Goal: Task Accomplishment & Management: Manage account settings

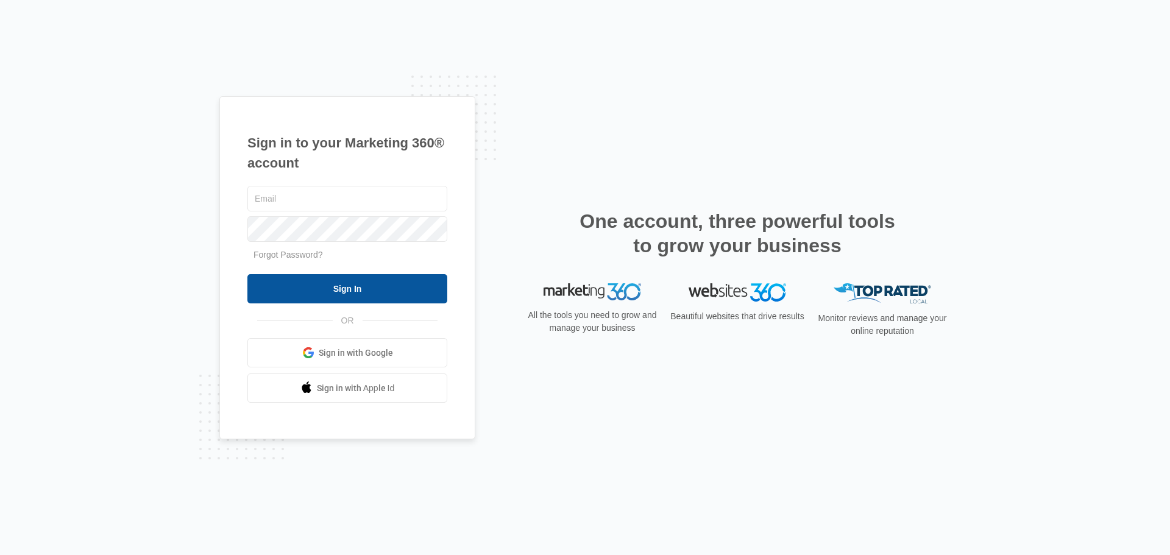
type input "[DOMAIN_NAME][EMAIL_ADDRESS][DOMAIN_NAME]"
click at [370, 288] on input "Sign In" at bounding box center [347, 288] width 200 height 29
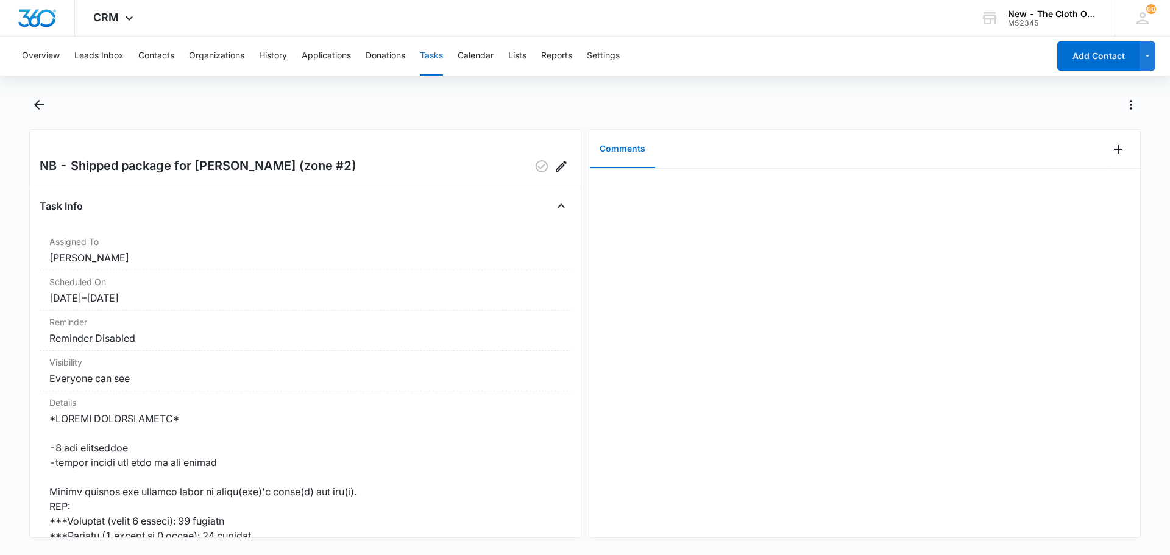
click at [426, 58] on button "Tasks" at bounding box center [431, 56] width 23 height 39
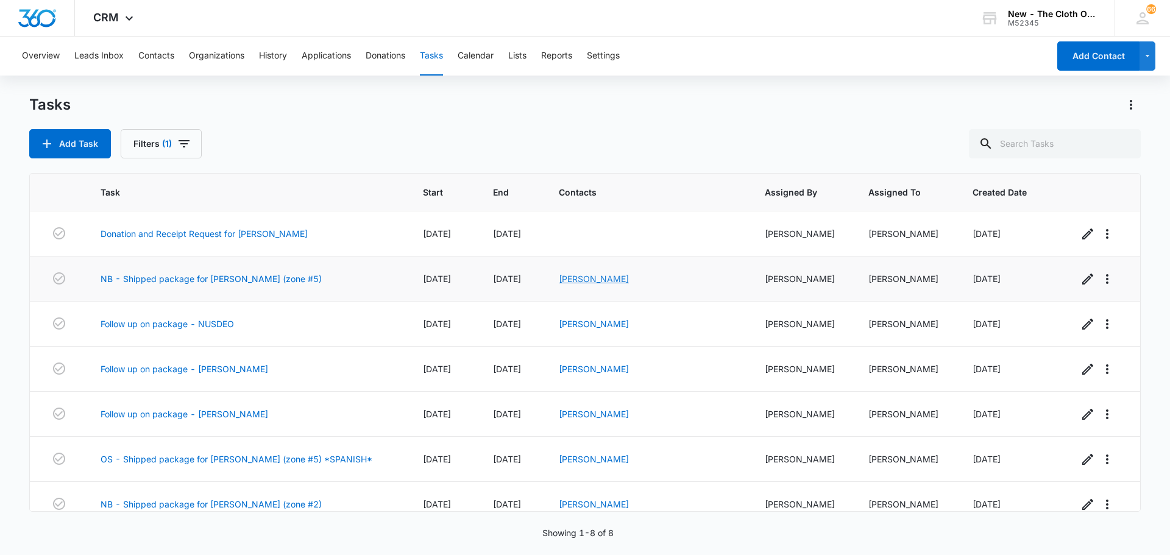
click at [629, 283] on link "Jeehea Bahng" at bounding box center [594, 278] width 70 height 10
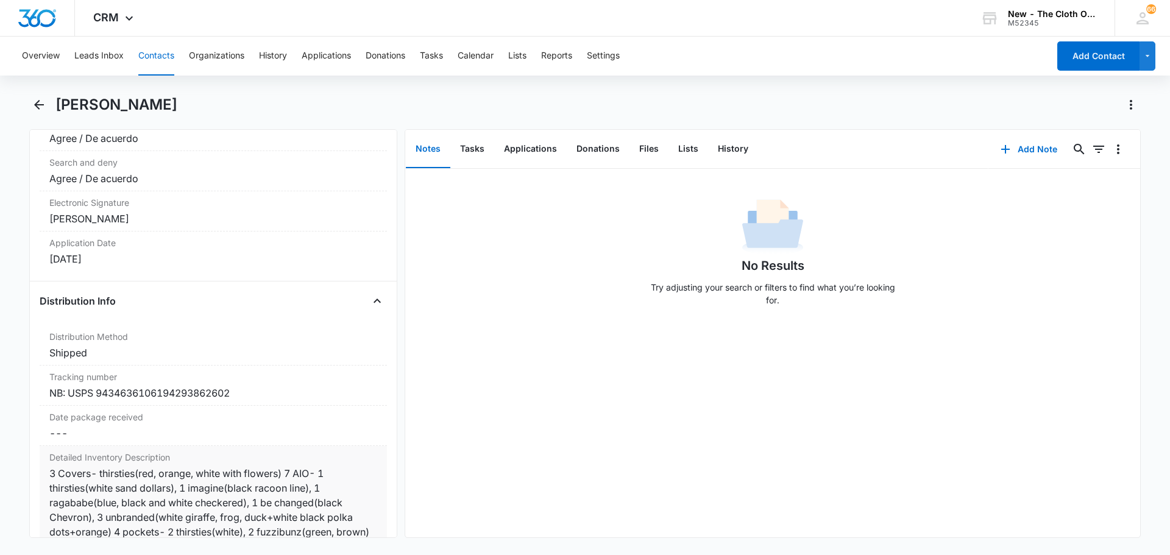
scroll to position [2741, 0]
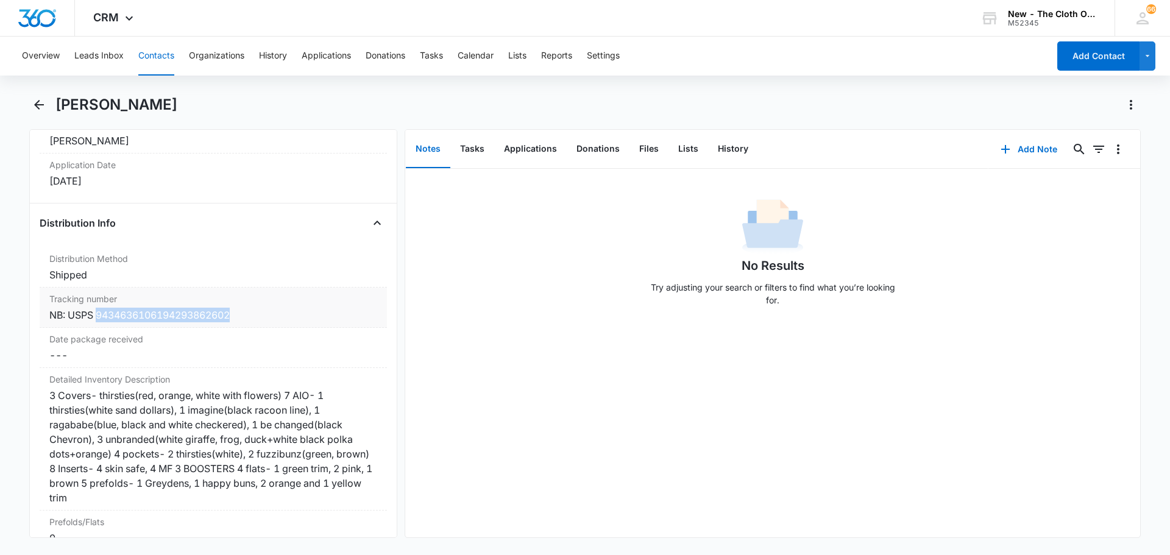
drag, startPoint x: 96, startPoint y: 313, endPoint x: 234, endPoint y: 316, distance: 137.7
click at [234, 316] on div "NB: USPS 9434636106194293862602" at bounding box center [213, 315] width 328 height 15
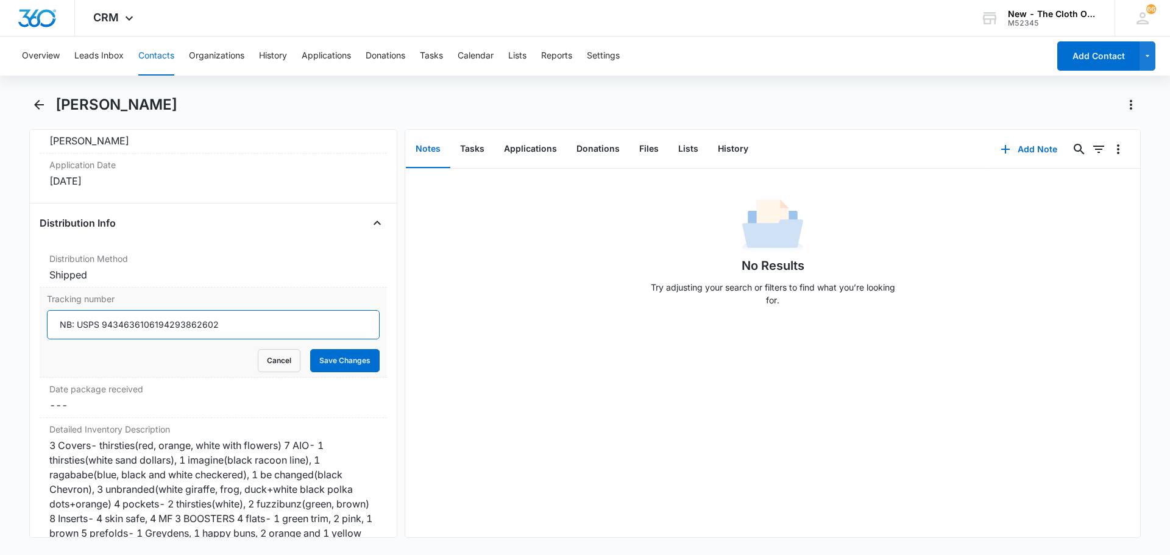
drag, startPoint x: 244, startPoint y: 328, endPoint x: 103, endPoint y: 337, distance: 141.0
click at [103, 337] on input "NB: USPS 9434636106194293862602" at bounding box center [213, 324] width 333 height 29
click at [261, 361] on button "Cancel" at bounding box center [279, 360] width 43 height 23
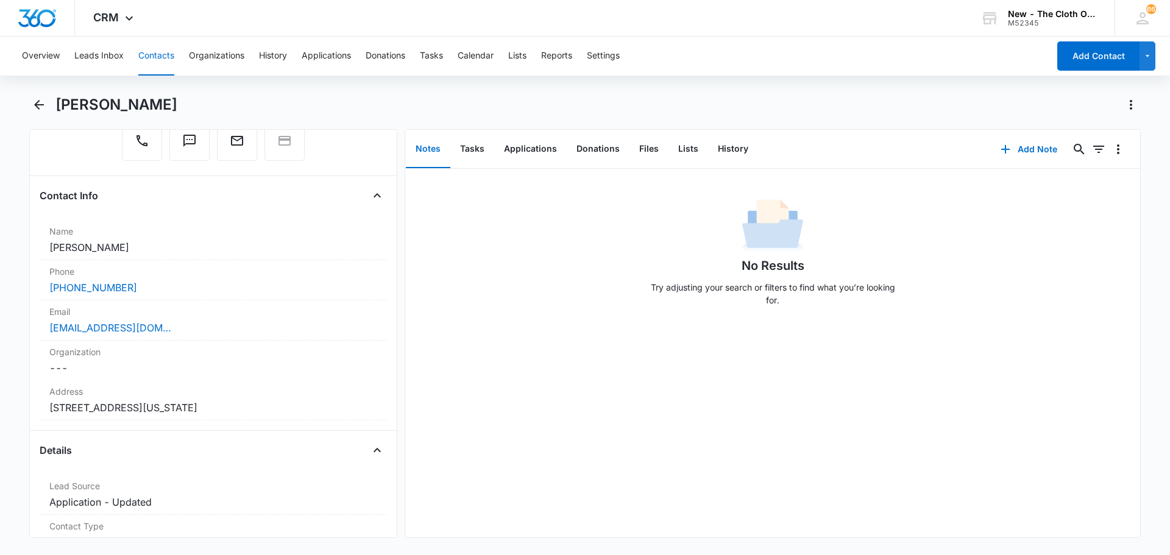
scroll to position [0, 0]
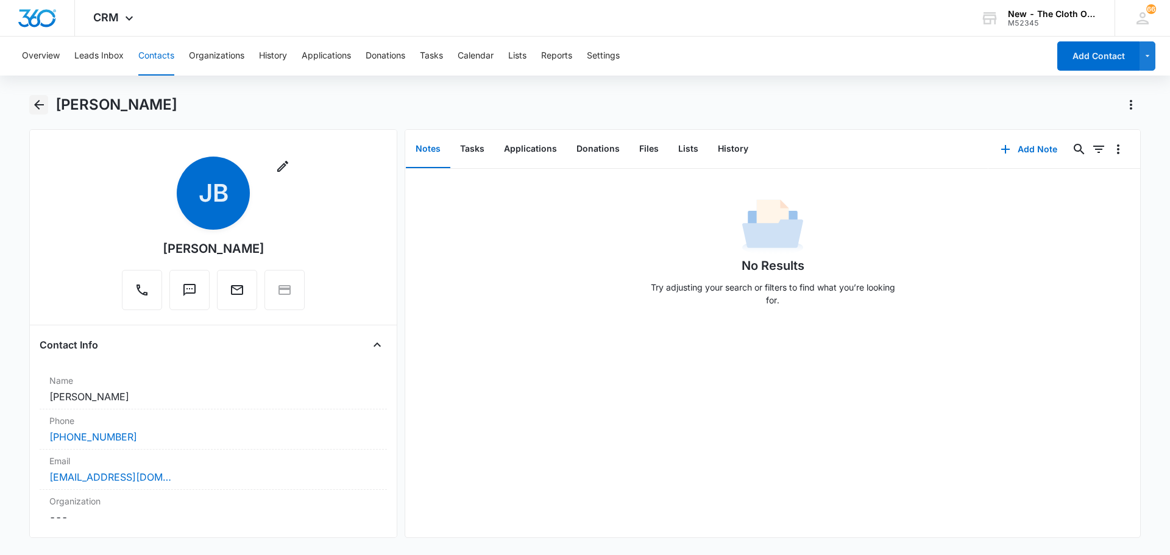
click at [40, 102] on icon "Back" at bounding box center [39, 104] width 15 height 15
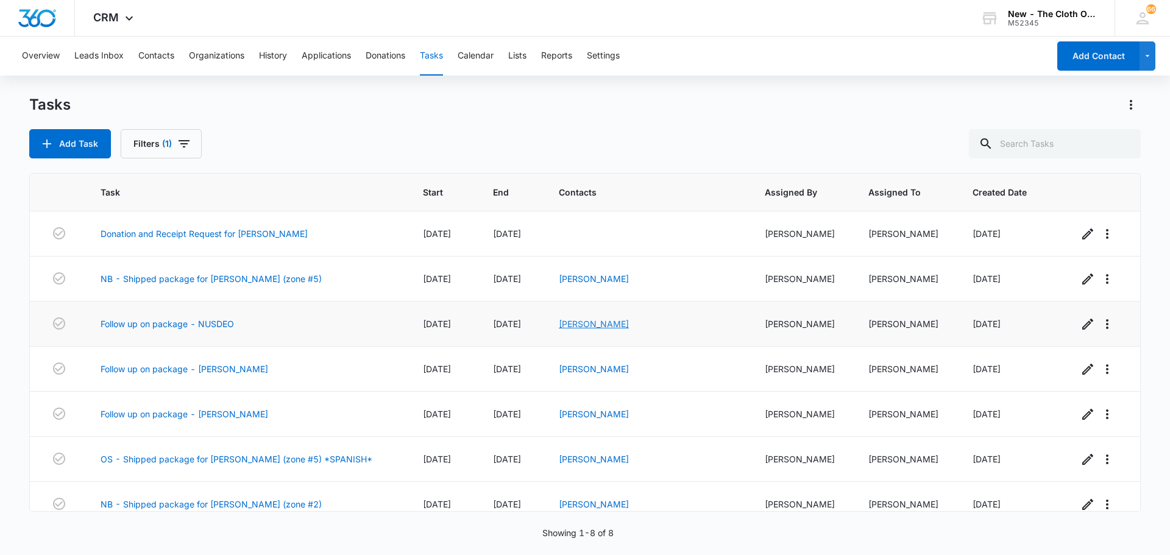
click at [629, 326] on link "Michelle Nusdeo" at bounding box center [594, 324] width 70 height 10
click at [629, 367] on link "Marian Leon" at bounding box center [594, 369] width 70 height 10
click at [629, 415] on link "Angelique Gonzales" at bounding box center [594, 414] width 70 height 10
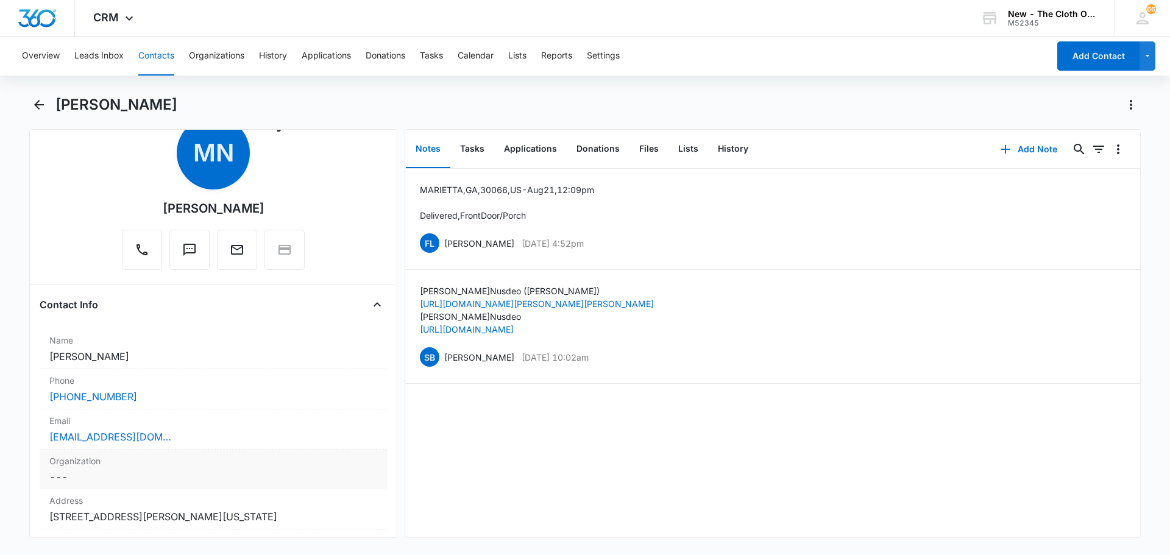
scroll to position [61, 0]
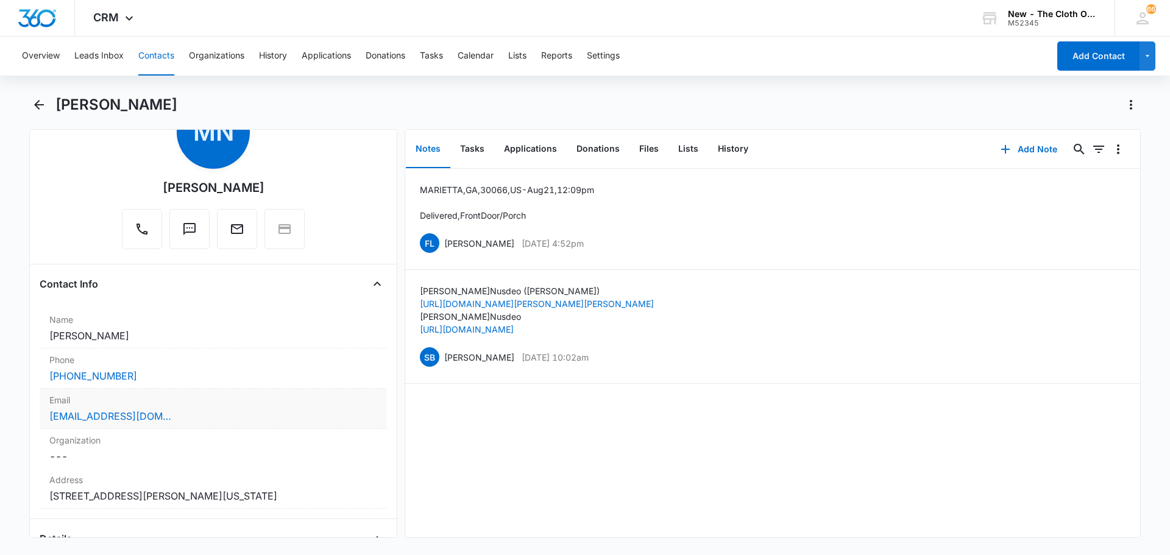
click at [192, 419] on div "michelledavis555@gmail.com" at bounding box center [213, 416] width 328 height 15
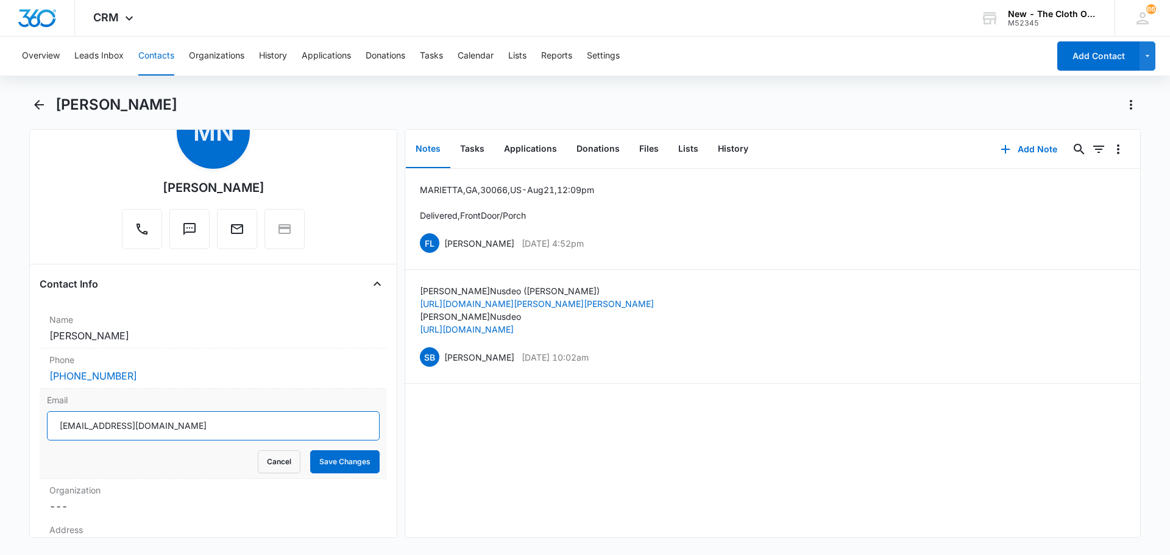
drag, startPoint x: 195, startPoint y: 429, endPoint x: 54, endPoint y: 436, distance: 140.9
click at [54, 436] on input "michelledavis555@gmail.com" at bounding box center [213, 425] width 333 height 29
click at [258, 456] on button "Cancel" at bounding box center [279, 461] width 43 height 23
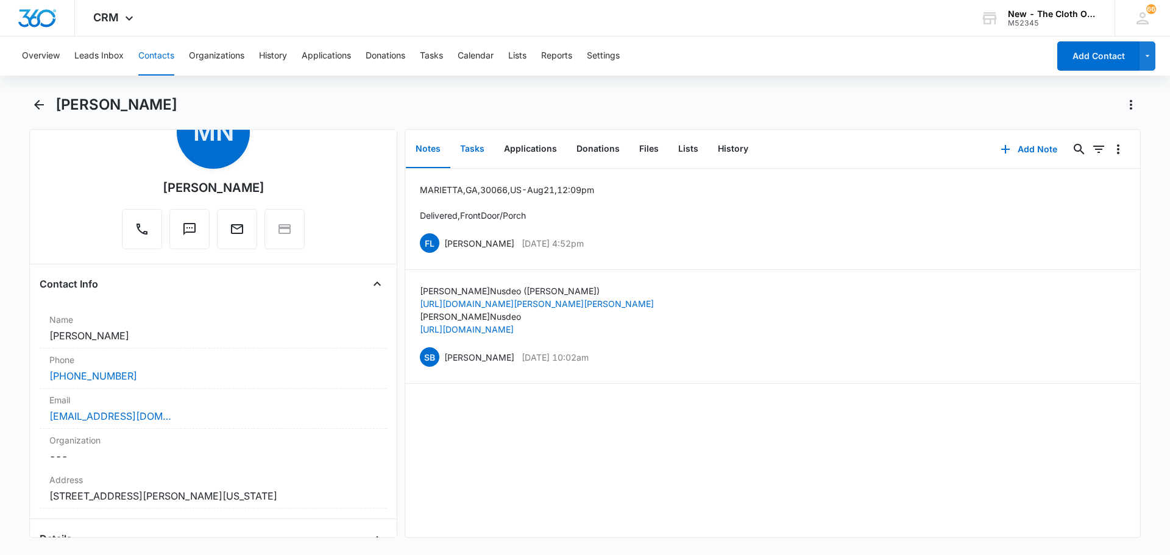
click at [471, 155] on button "Tasks" at bounding box center [472, 149] width 44 height 38
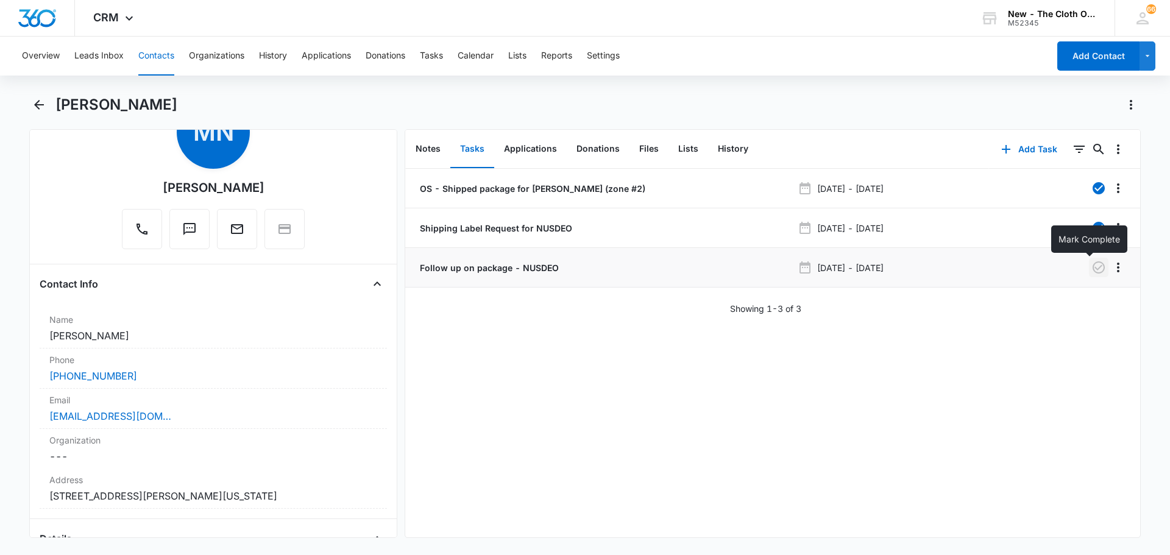
click at [1091, 264] on icon "button" at bounding box center [1098, 267] width 15 height 15
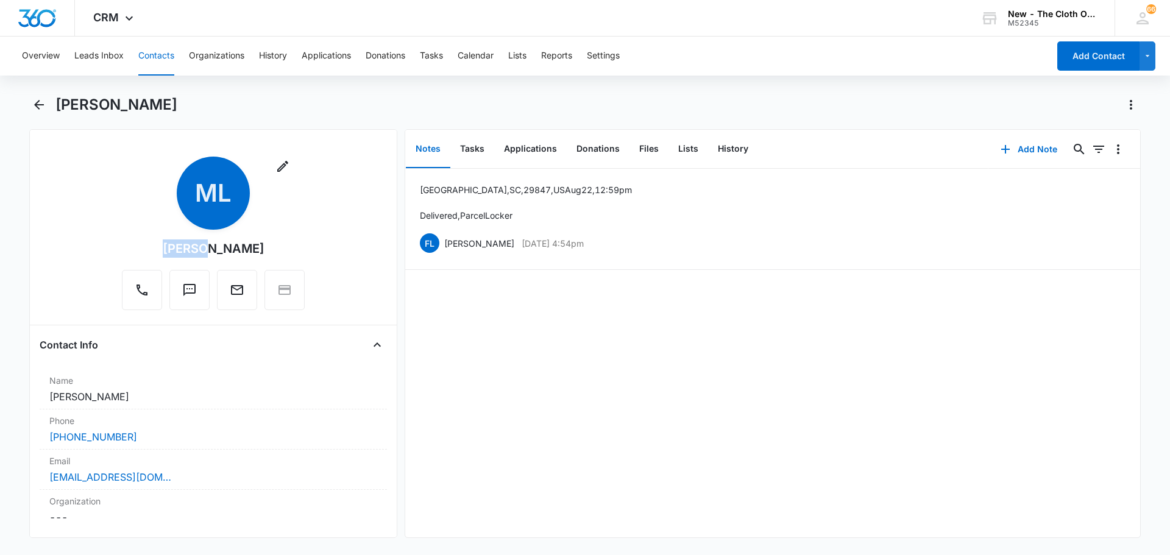
drag, startPoint x: 168, startPoint y: 251, endPoint x: 210, endPoint y: 247, distance: 42.2
click at [210, 247] on div "Remove ML [PERSON_NAME]" at bounding box center [213, 233] width 183 height 153
copy div "Marian"
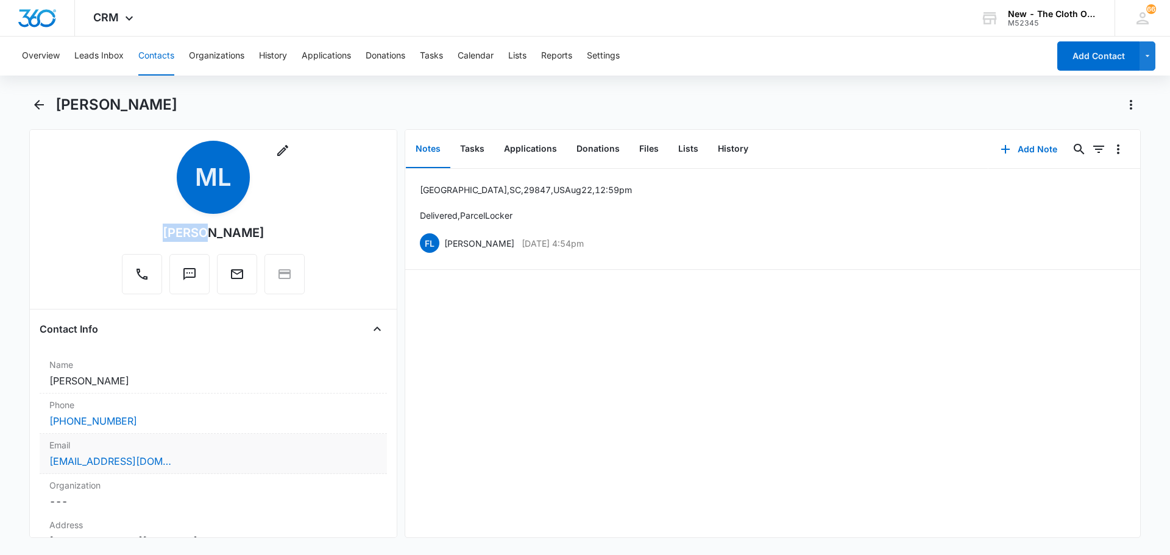
scroll to position [61, 0]
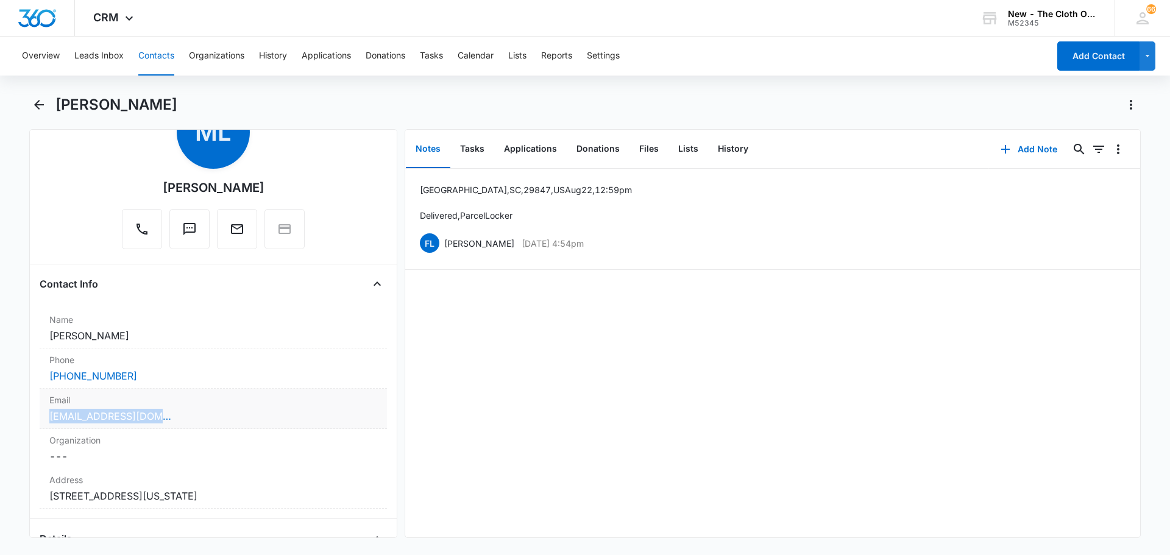
drag, startPoint x: 174, startPoint y: 420, endPoint x: 46, endPoint y: 423, distance: 127.3
click at [46, 423] on div "Email Cancel Save Changes mariwilli44@gmail.com" at bounding box center [213, 409] width 347 height 40
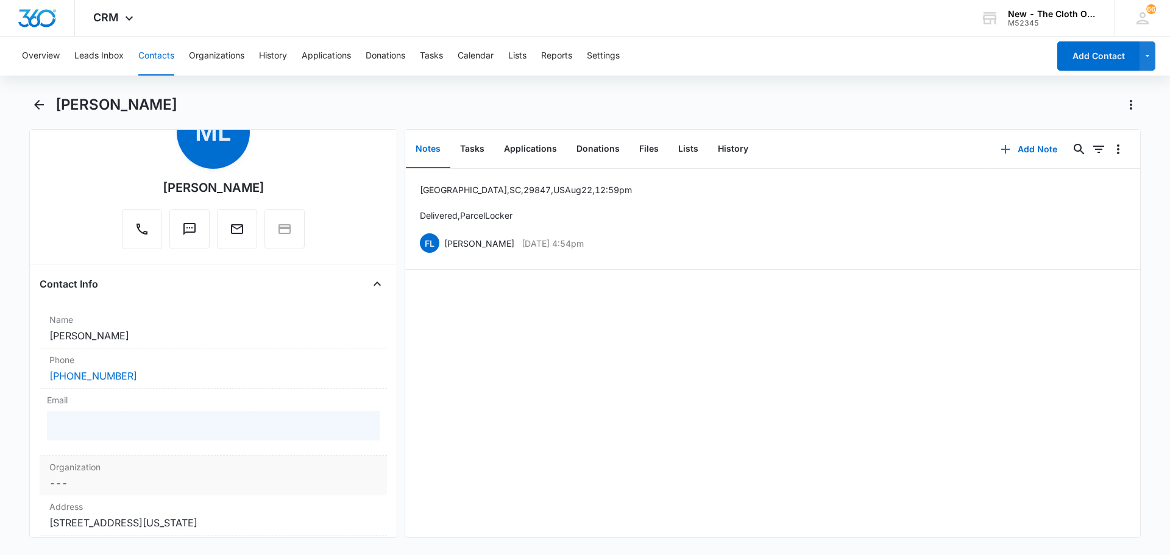
copy link "mariwilli44@gmail.com"
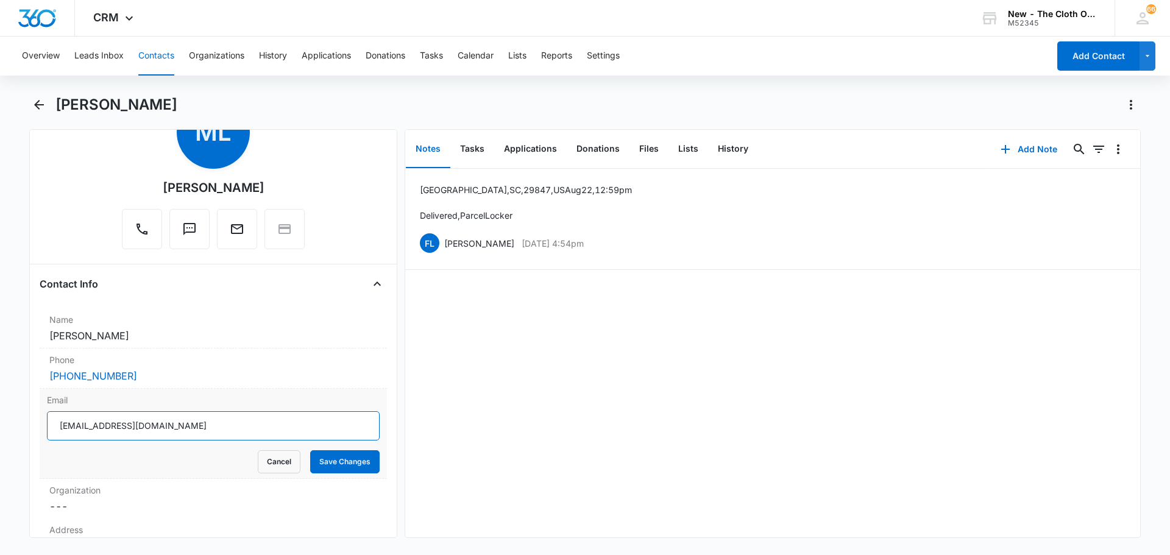
drag, startPoint x: 174, startPoint y: 423, endPoint x: 54, endPoint y: 439, distance: 121.0
click at [59, 439] on input "mariwilli44@gmail.com" at bounding box center [213, 425] width 333 height 29
click at [269, 464] on button "Cancel" at bounding box center [279, 461] width 43 height 23
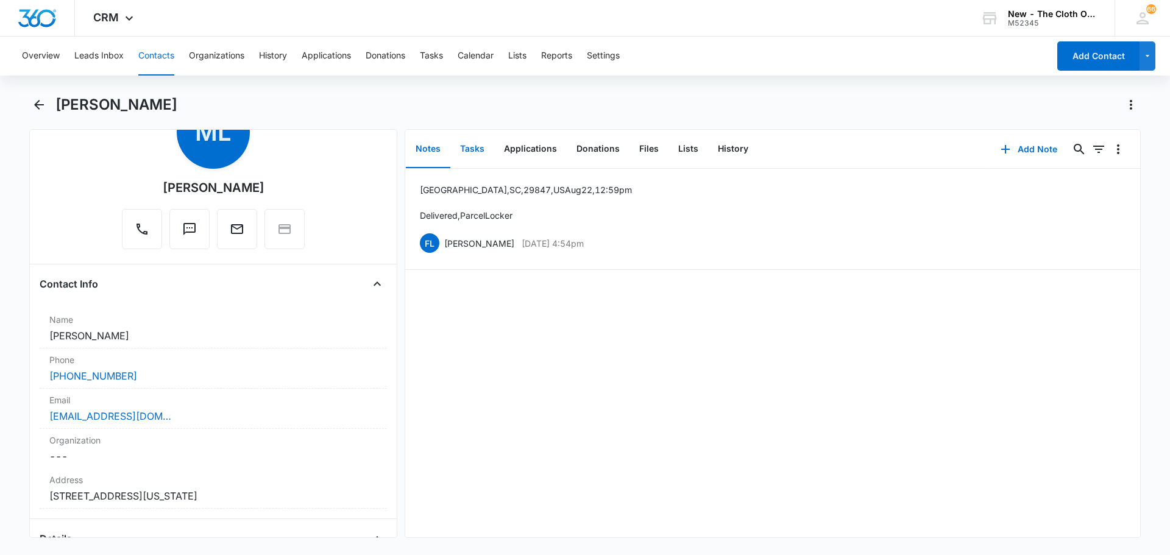
click at [474, 150] on button "Tasks" at bounding box center [472, 149] width 44 height 38
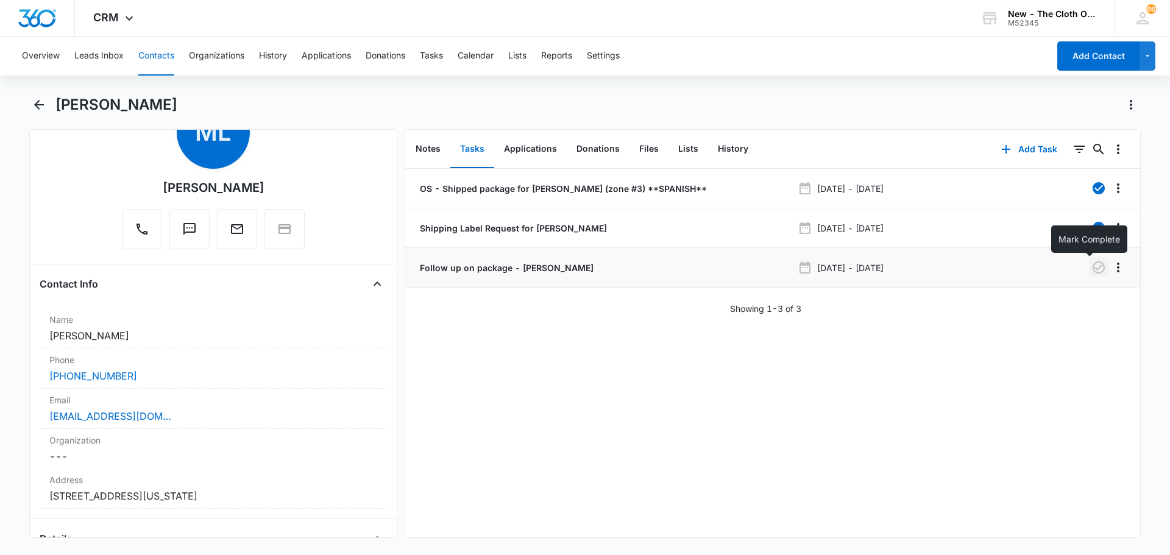
click at [1092, 268] on icon "button" at bounding box center [1098, 267] width 15 height 15
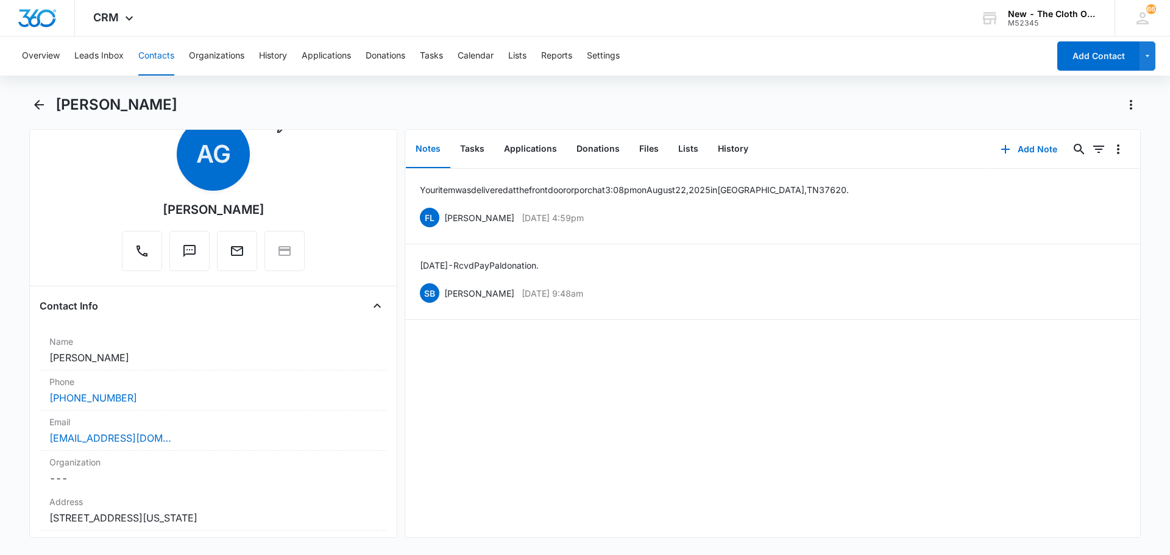
scroll to position [61, 0]
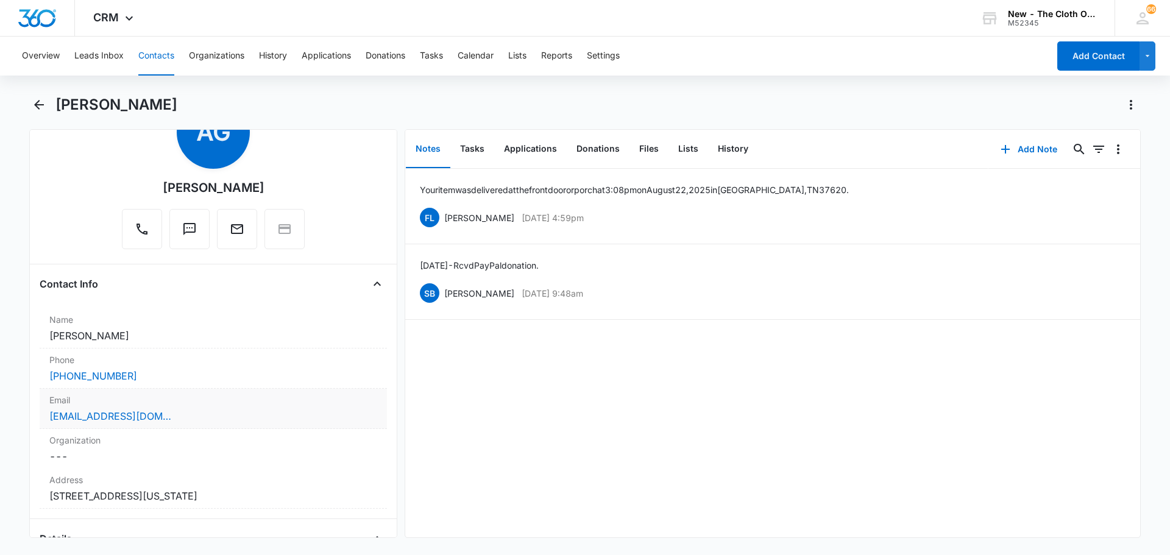
click at [179, 415] on div "angelique.ngonzales@gmail.com" at bounding box center [213, 416] width 328 height 15
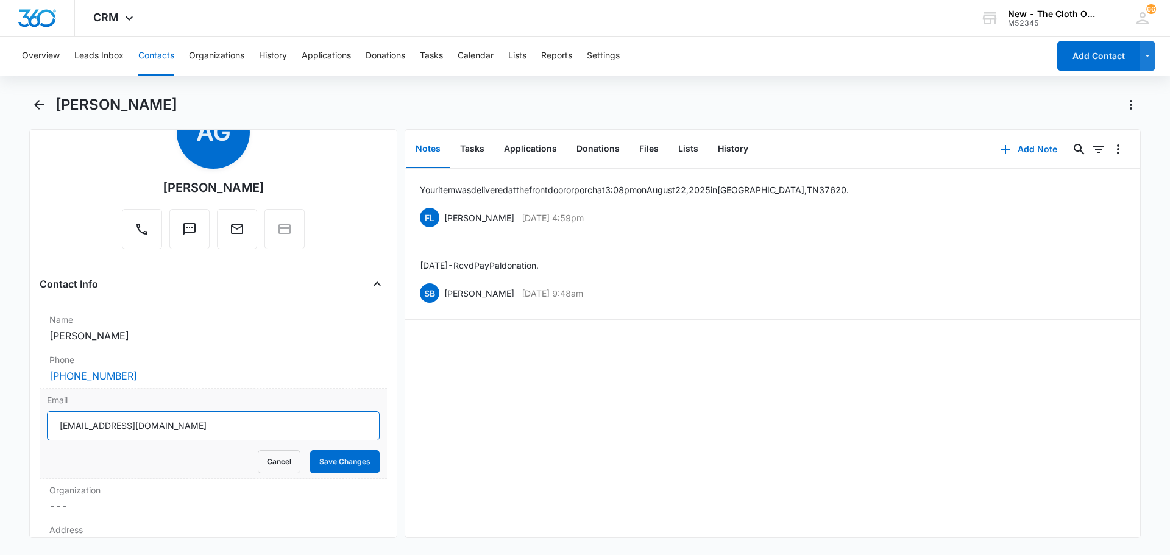
drag, startPoint x: 198, startPoint y: 428, endPoint x: 48, endPoint y: 437, distance: 150.1
click at [48, 437] on input "angelique.ngonzales@gmail.com" at bounding box center [213, 425] width 333 height 29
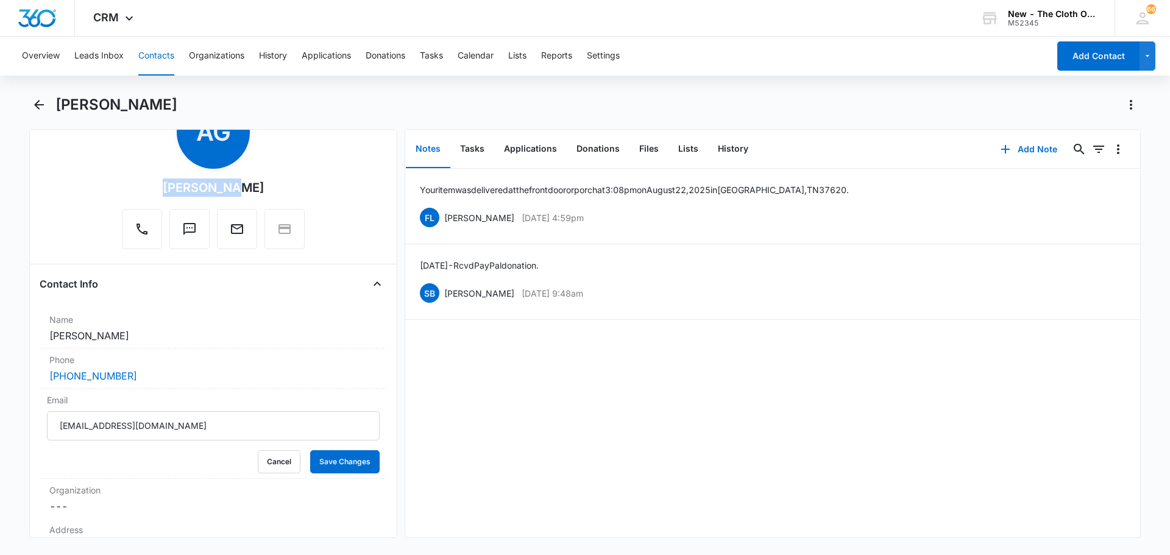
drag, startPoint x: 148, startPoint y: 189, endPoint x: 212, endPoint y: 189, distance: 64.0
click at [212, 189] on div "Remove AG Angelique Gonzales" at bounding box center [213, 172] width 183 height 153
copy div "Angelique"
click at [272, 463] on button "Cancel" at bounding box center [279, 461] width 43 height 23
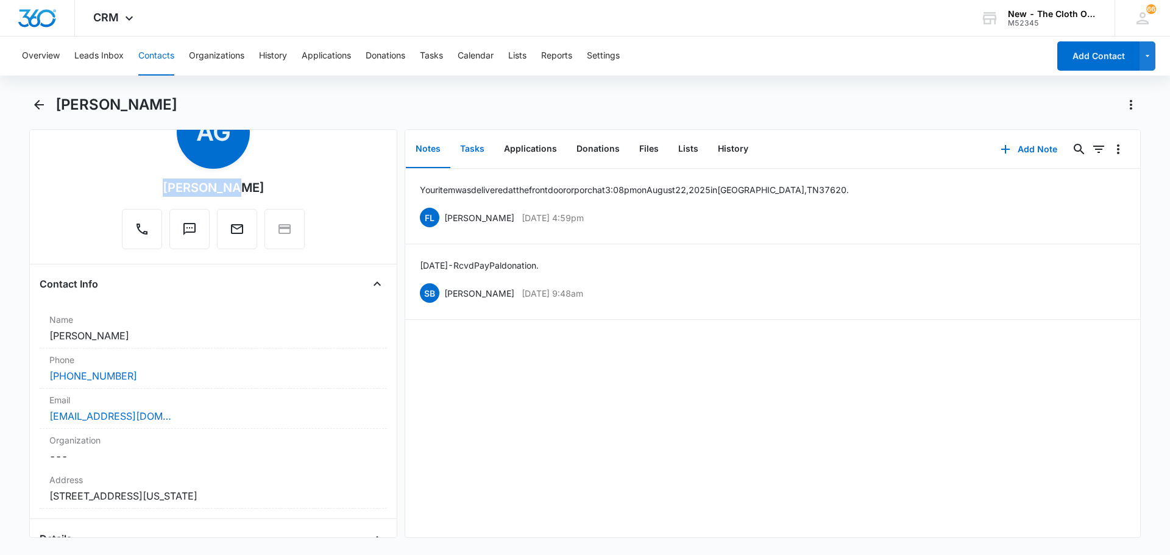
click at [478, 149] on button "Tasks" at bounding box center [472, 149] width 44 height 38
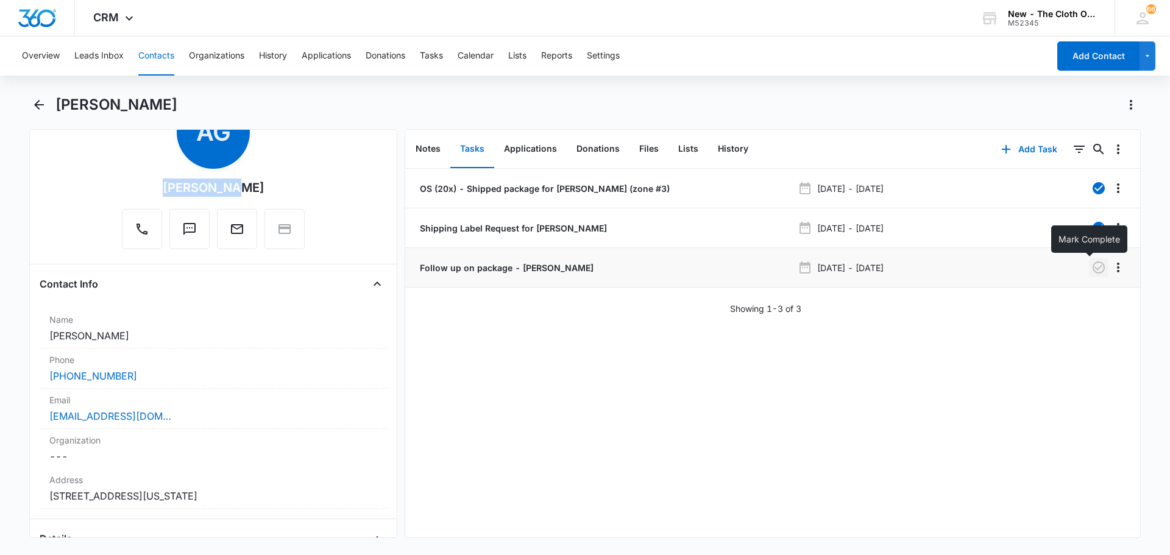
click at [1092, 269] on icon "button" at bounding box center [1098, 267] width 12 height 12
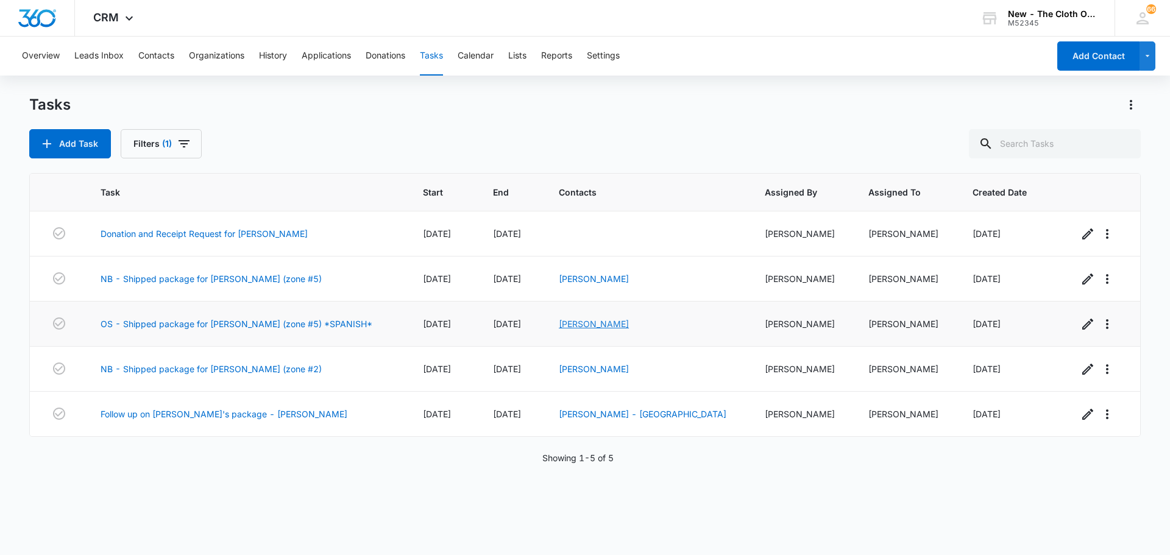
click at [629, 328] on link "[PERSON_NAME]" at bounding box center [594, 324] width 70 height 10
click at [629, 373] on link "[PERSON_NAME]" at bounding box center [594, 369] width 70 height 10
click at [303, 321] on link "OS - Shipped package for [PERSON_NAME] (zone #5) *SPANISH*" at bounding box center [237, 323] width 272 height 13
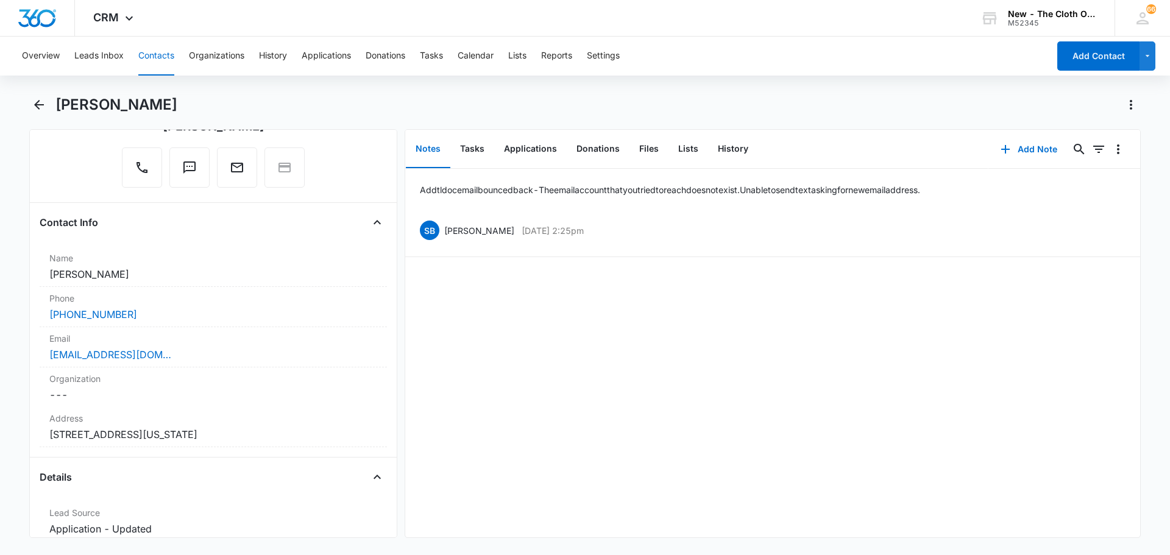
scroll to position [122, 0]
drag, startPoint x: 56, startPoint y: 99, endPoint x: 179, endPoint y: 107, distance: 123.3
click at [179, 107] on div "Malusi Sanchez" at bounding box center [597, 104] width 1085 height 19
copy h1 "Malusi Sanchez"
click at [504, 95] on div "Malusi Sanchez" at bounding box center [597, 104] width 1085 height 19
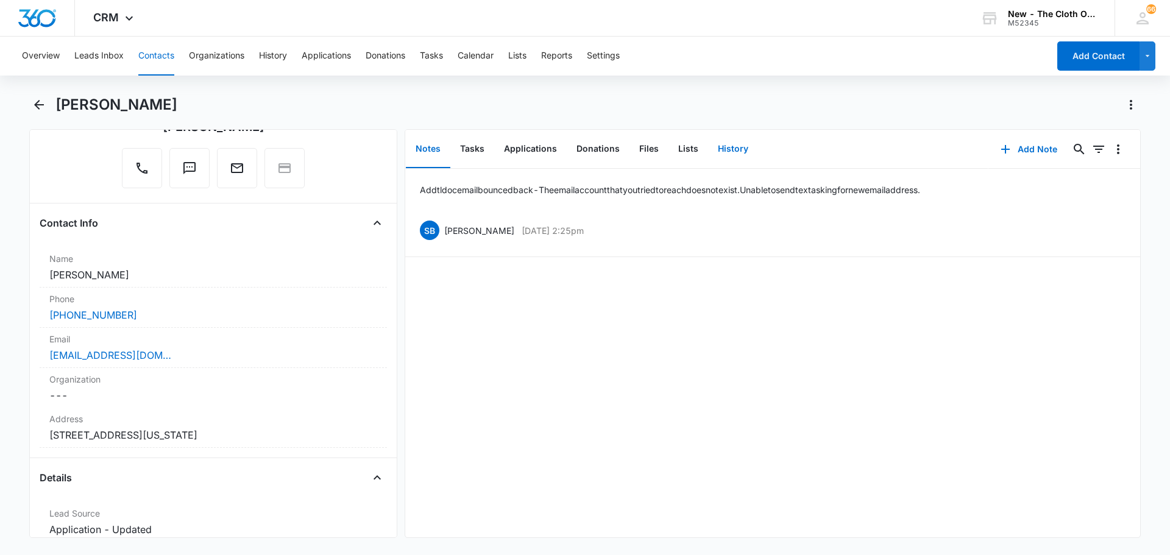
click at [721, 147] on button "History" at bounding box center [733, 149] width 50 height 38
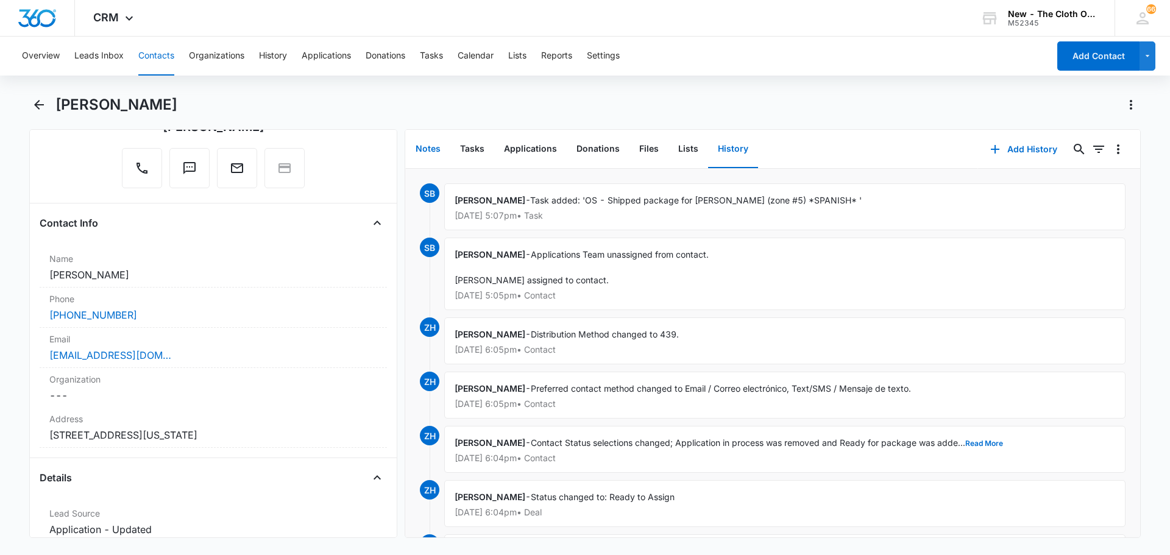
click at [425, 142] on button "Notes" at bounding box center [428, 149] width 44 height 38
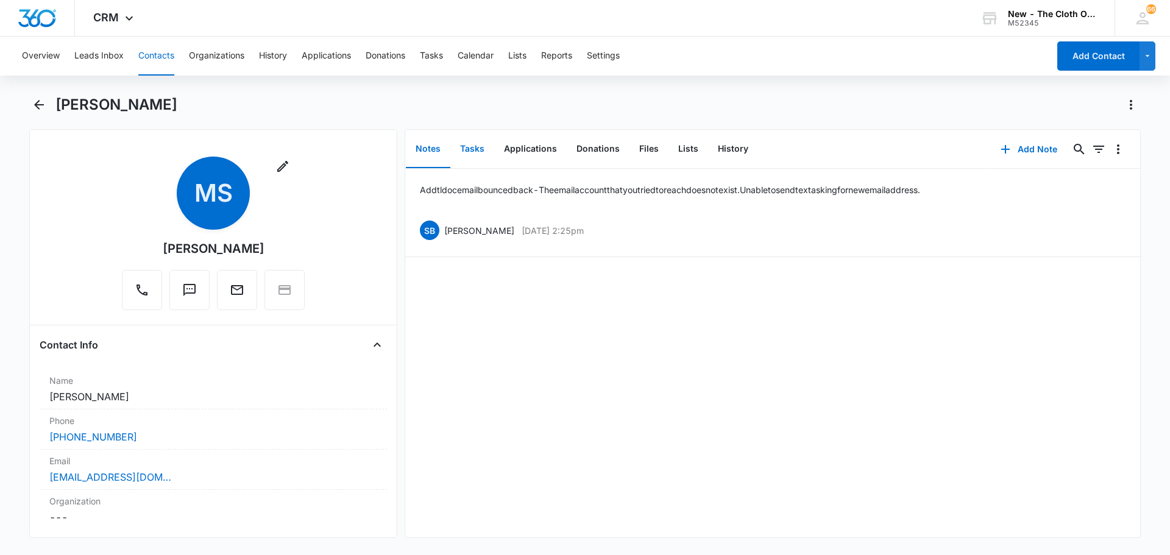
click at [463, 148] on button "Tasks" at bounding box center [472, 149] width 44 height 38
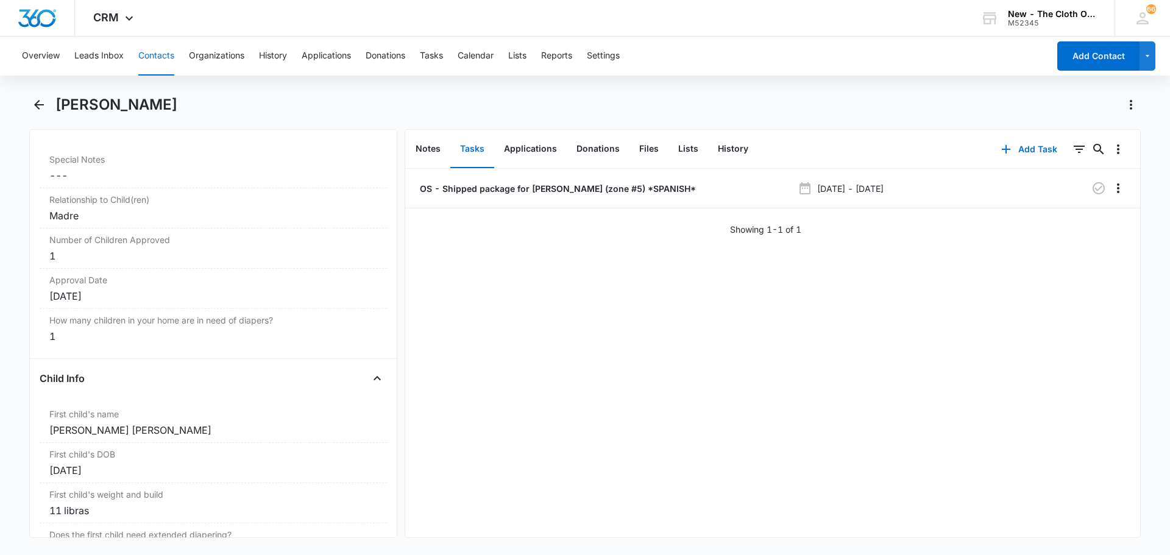
scroll to position [1218, 0]
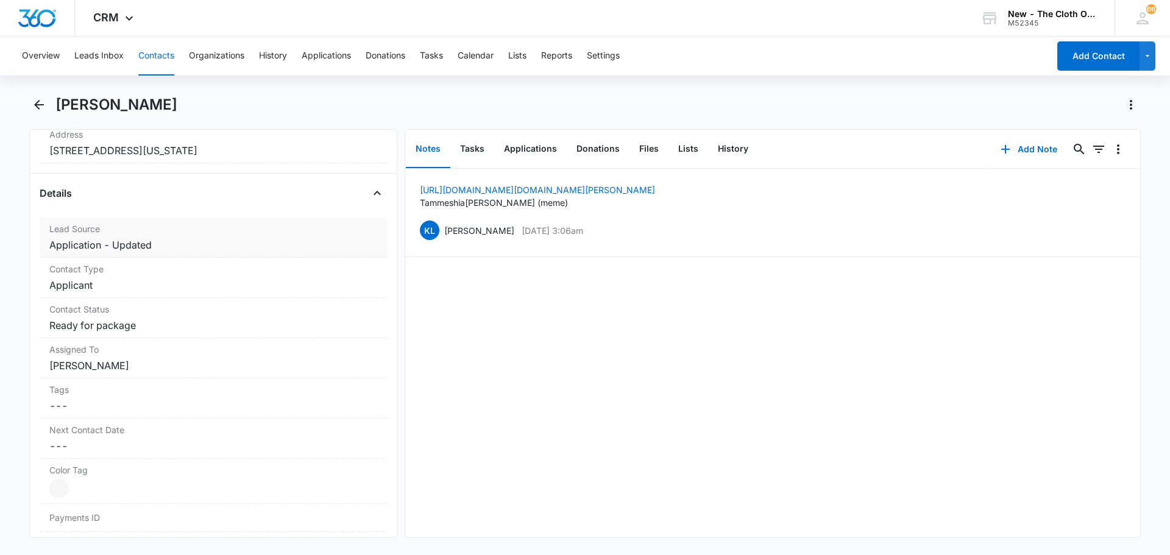
scroll to position [365, 0]
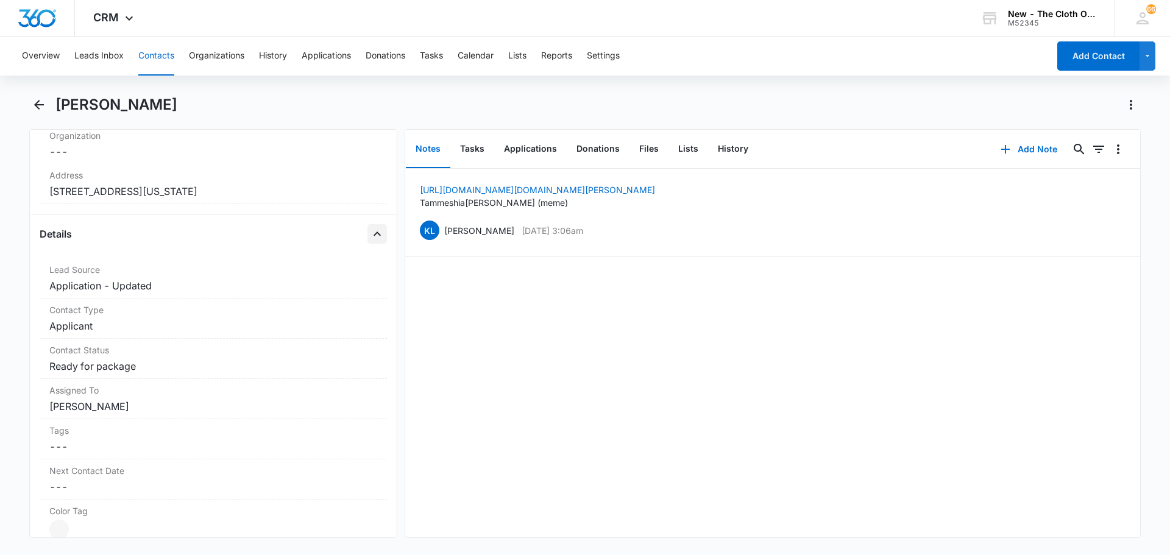
click at [375, 227] on icon "Close" at bounding box center [377, 234] width 15 height 15
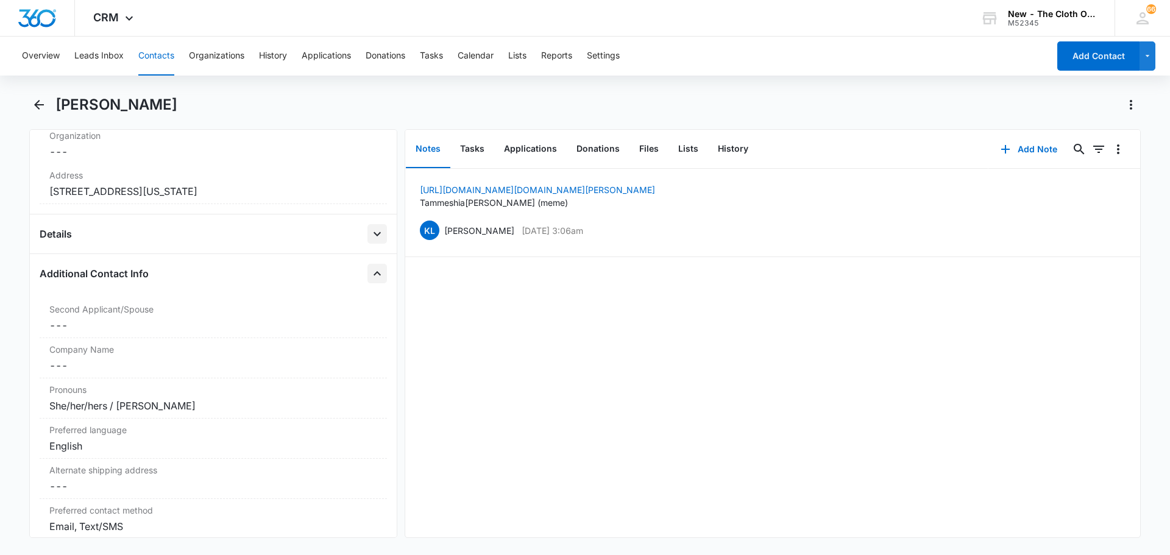
click at [371, 272] on icon "Close" at bounding box center [377, 273] width 15 height 15
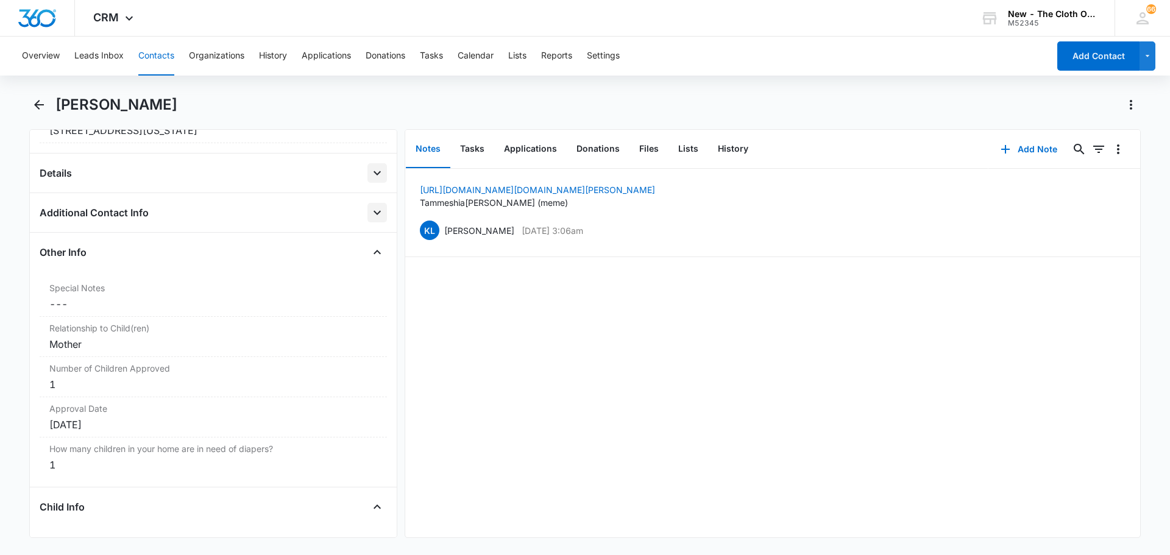
scroll to position [487, 0]
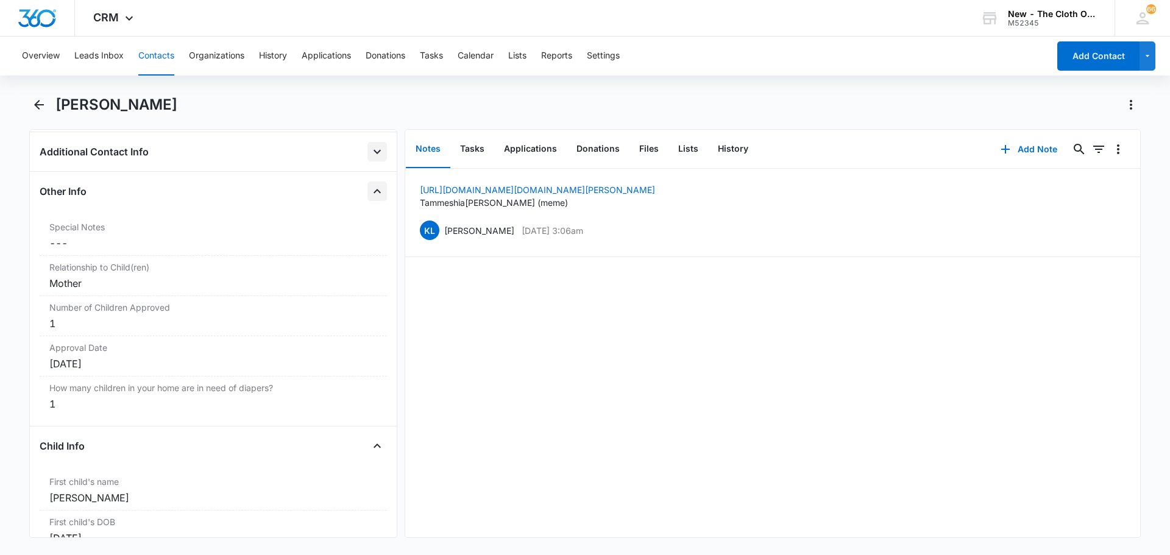
click at [370, 193] on icon "Close" at bounding box center [377, 191] width 15 height 15
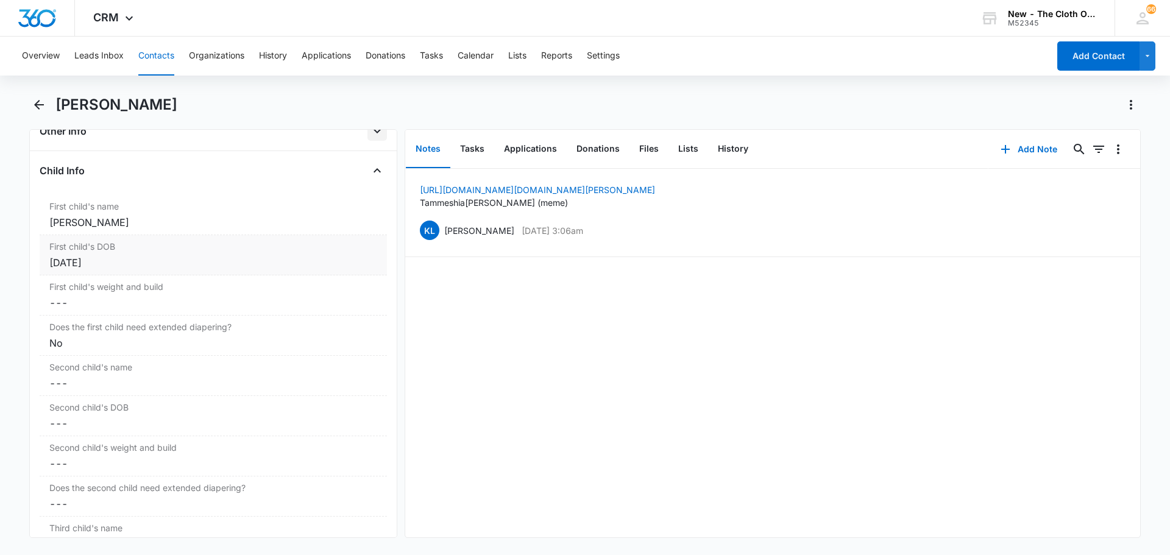
scroll to position [548, 0]
click at [372, 173] on icon "Close" at bounding box center [377, 170] width 15 height 15
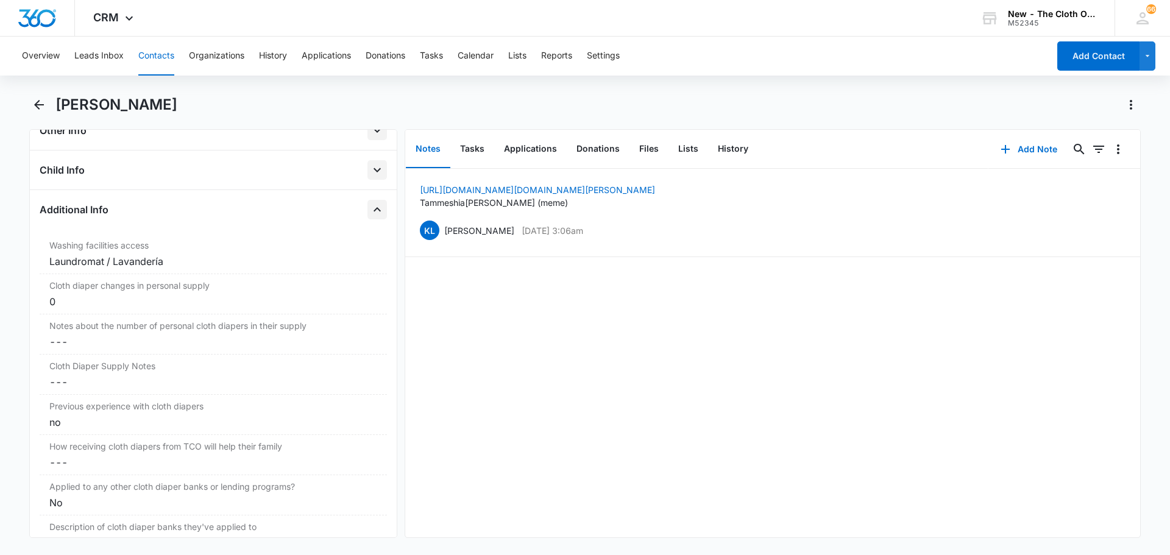
click at [370, 216] on icon "Close" at bounding box center [377, 209] width 15 height 15
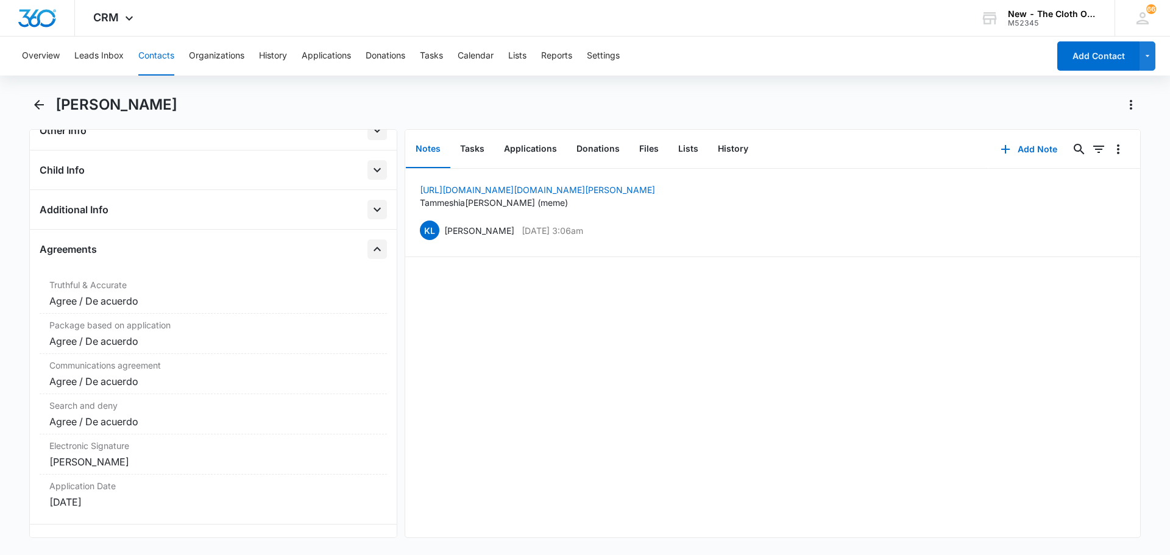
click at [370, 252] on icon "Close" at bounding box center [377, 249] width 15 height 15
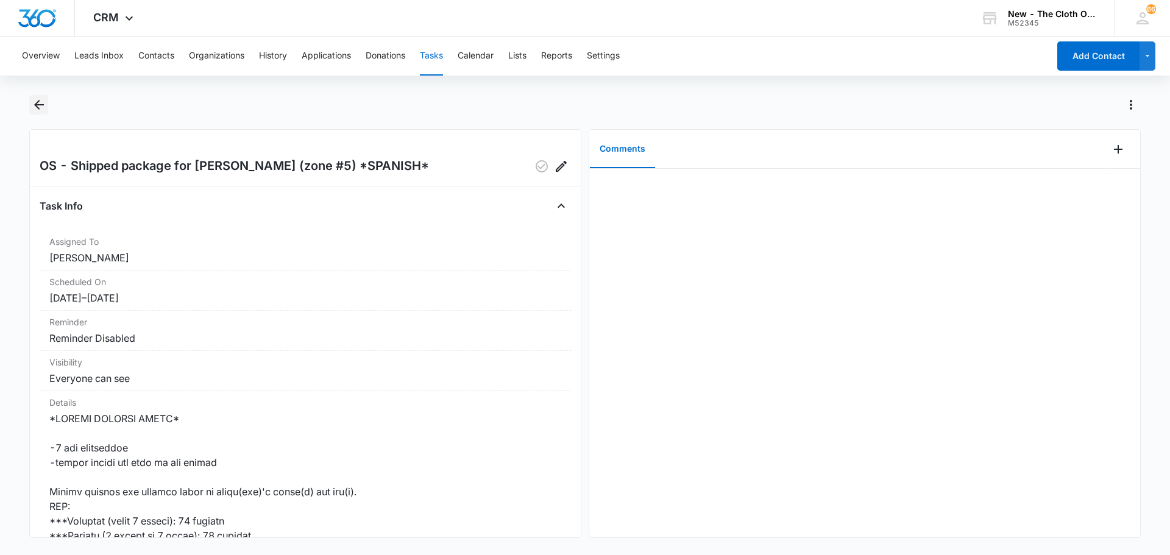
click at [44, 105] on icon "Back" at bounding box center [39, 104] width 15 height 15
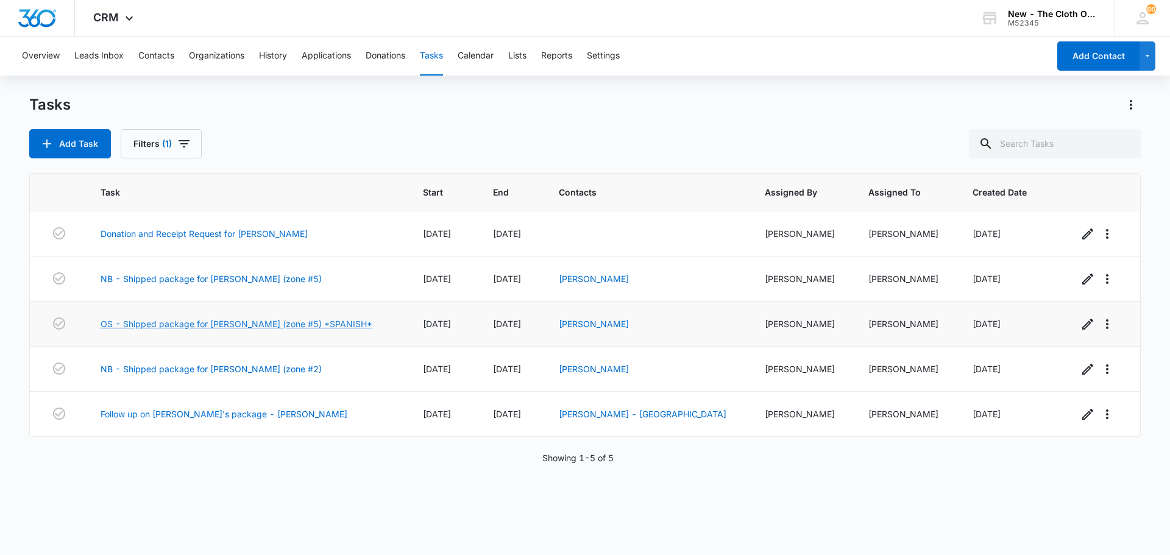
click at [287, 326] on link "OS - Shipped package for [PERSON_NAME] (zone #5) *SPANISH*" at bounding box center [237, 323] width 272 height 13
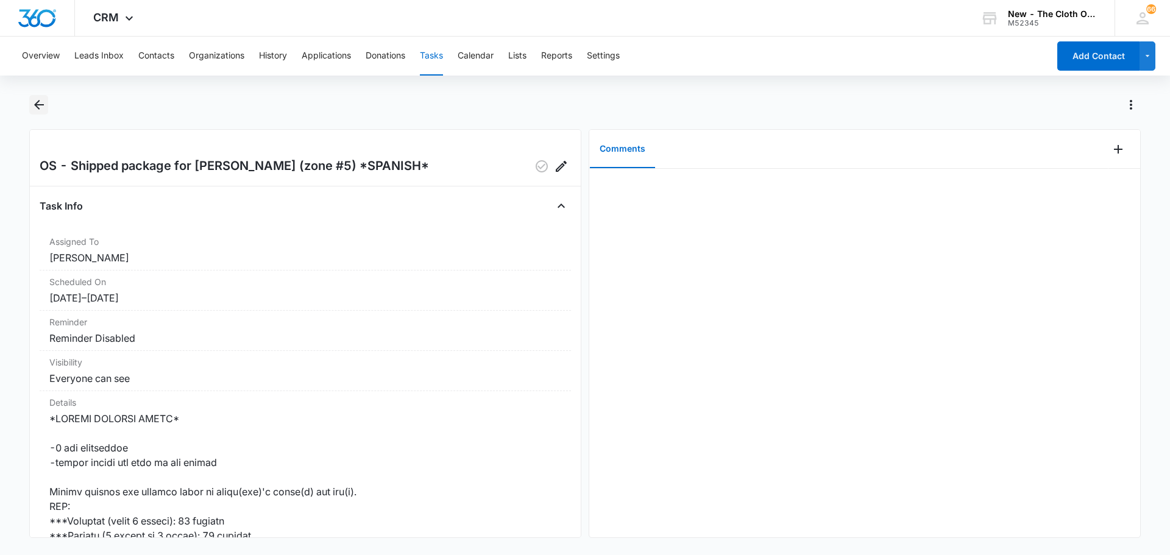
click at [30, 107] on button "Back" at bounding box center [38, 104] width 19 height 19
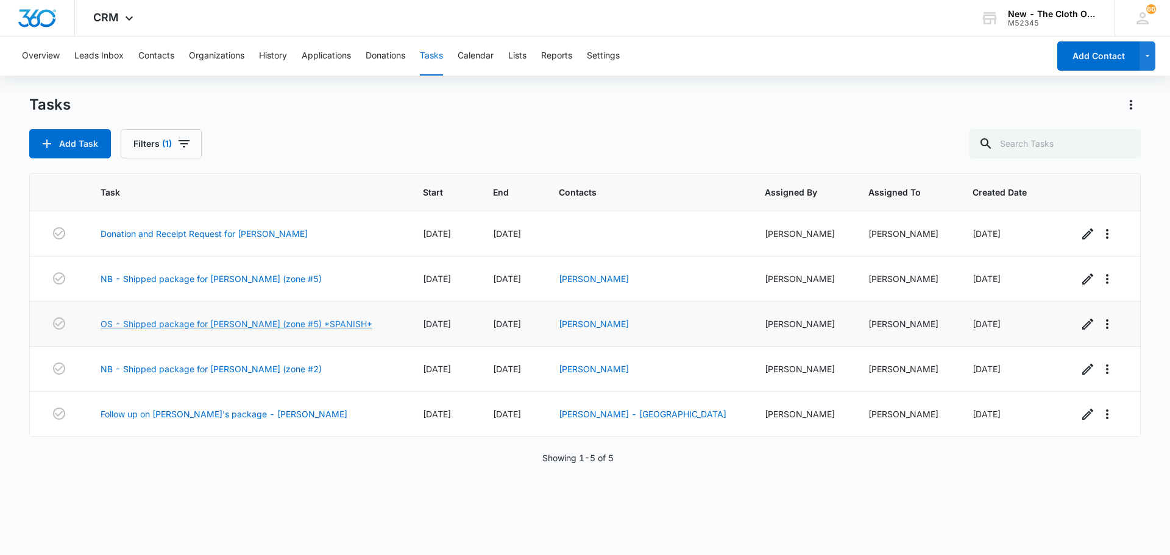
click at [289, 322] on link "OS - Shipped package for [PERSON_NAME] (zone #5) *SPANISH*" at bounding box center [237, 323] width 272 height 13
click at [283, 369] on link "NB - Shipped package for [PERSON_NAME] (zone #2)" at bounding box center [211, 368] width 221 height 13
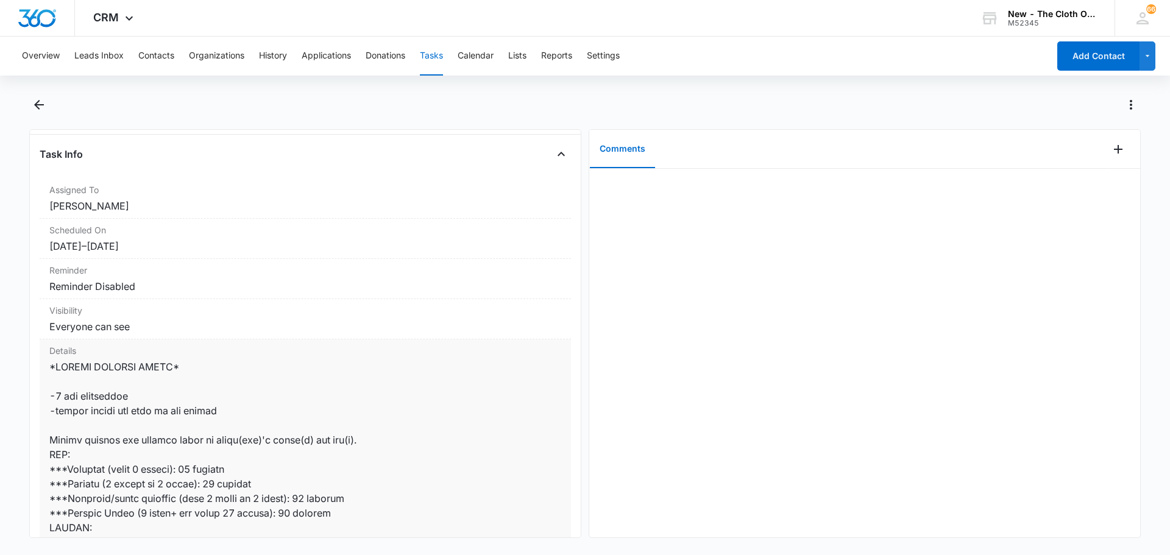
scroll to position [122, 0]
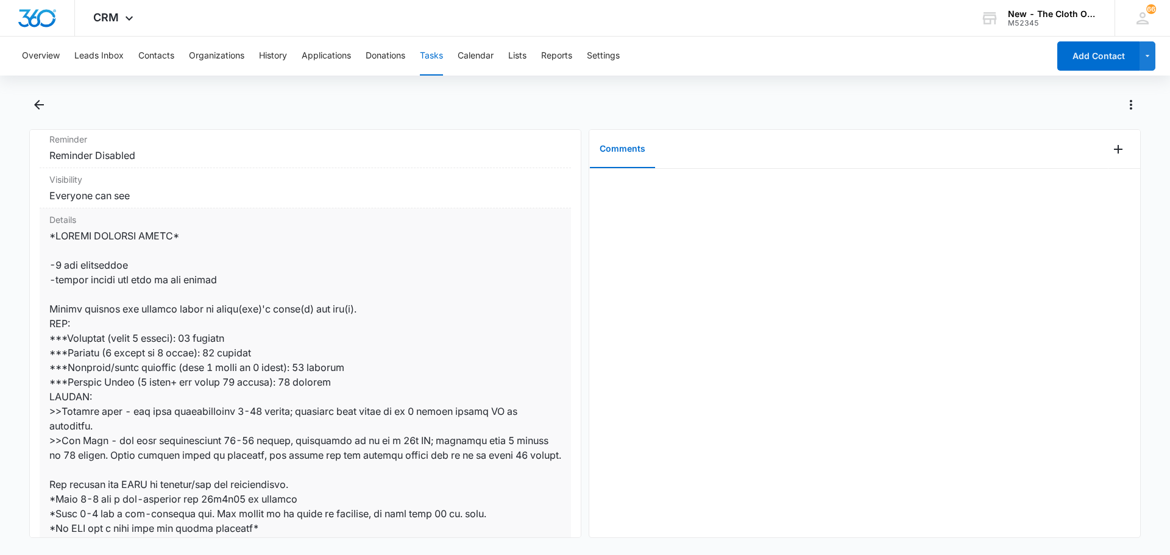
scroll to position [305, 0]
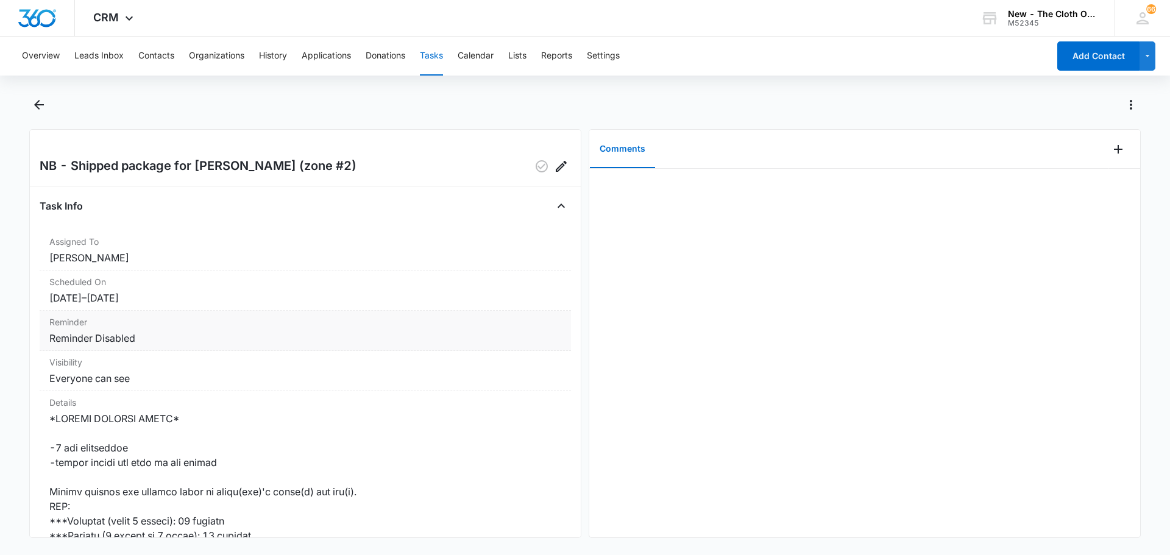
scroll to position [122, 0]
